Goal: Task Accomplishment & Management: Manage account settings

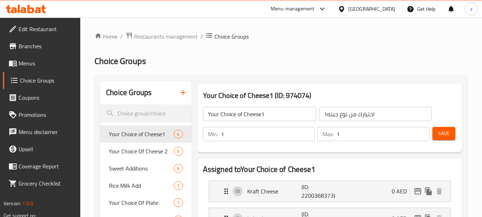
click at [362, 7] on div "[GEOGRAPHIC_DATA]" at bounding box center [371, 9] width 47 height 8
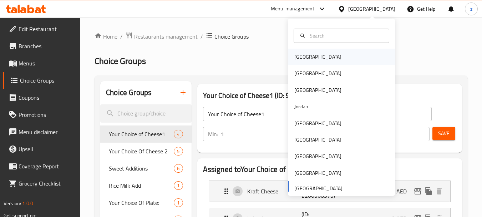
click at [326, 56] on div "Bahrain" at bounding box center [341, 57] width 107 height 16
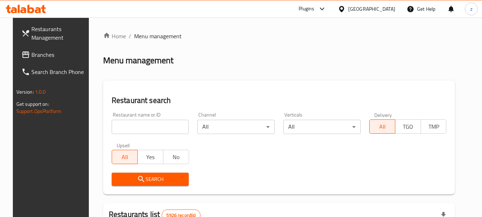
click at [386, 9] on div "Bahrain" at bounding box center [371, 9] width 47 height 8
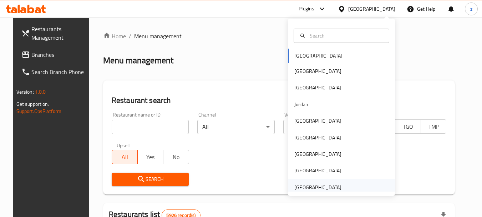
click at [344, 186] on div "[GEOGRAPHIC_DATA]" at bounding box center [341, 187] width 107 height 16
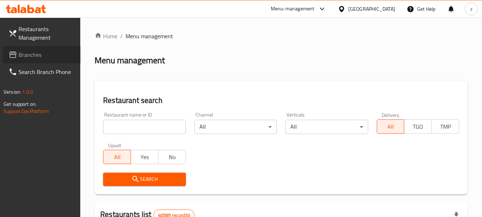
click at [25, 60] on link "Branches" at bounding box center [42, 54] width 78 height 17
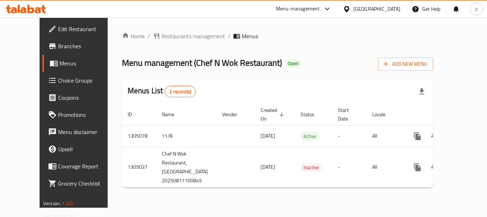
click at [58, 78] on span "Choice Groups" at bounding box center [86, 80] width 57 height 9
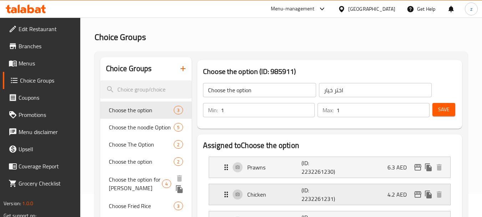
scroll to position [71, 0]
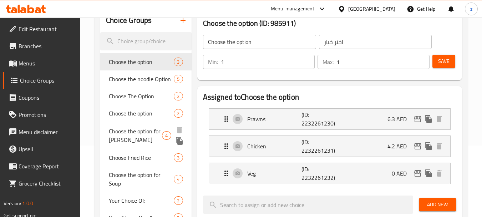
click at [133, 130] on span "Choose the option for [PERSON_NAME]" at bounding box center [135, 135] width 53 height 17
type input "Choose the option for [PERSON_NAME]"
type input "اختر خيار الكاري"
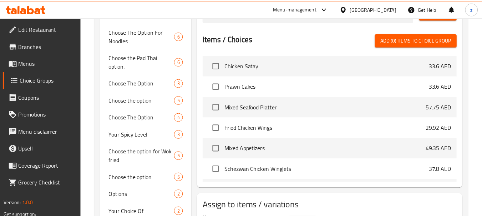
scroll to position [334, 0]
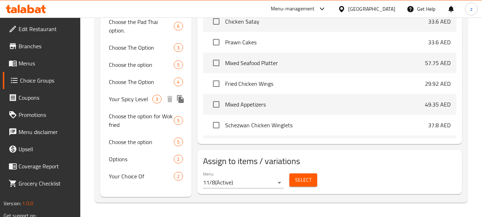
click at [138, 98] on span "Your Spicy Level" at bounding box center [131, 99] width 44 height 9
type input "Your Spicy Level"
type input "مستوى توابل خاص بك"
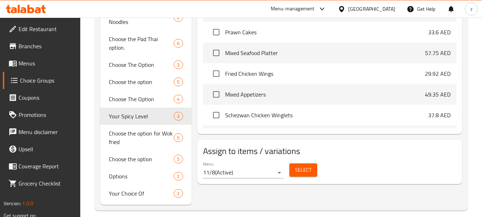
scroll to position [325, 0]
